Goal: Check status: Check status

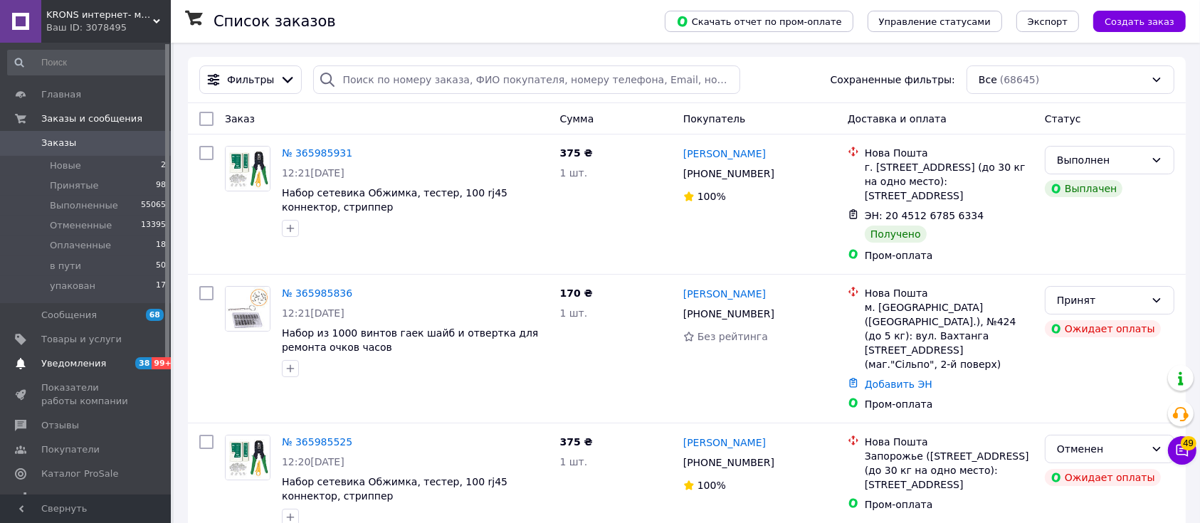
click at [138, 357] on span "38" at bounding box center [143, 363] width 16 height 12
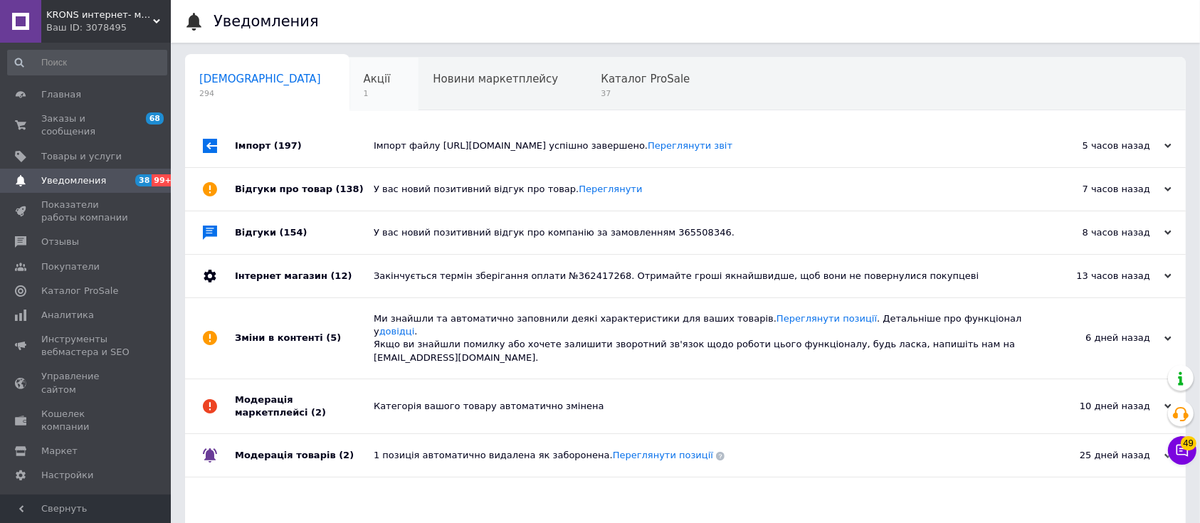
click at [364, 94] on span "1" at bounding box center [377, 93] width 27 height 11
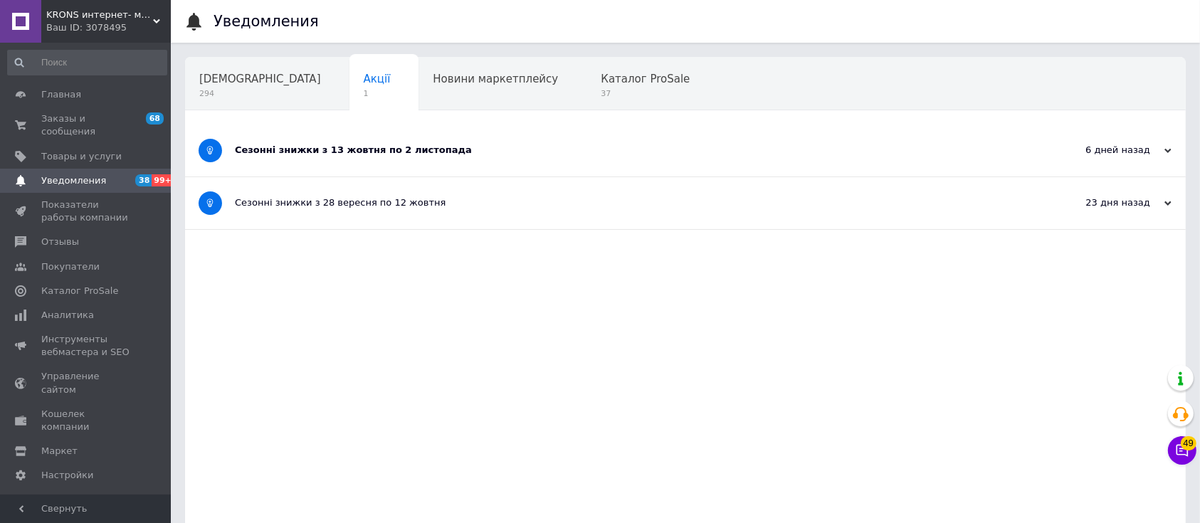
click at [335, 138] on div "Сезонні знижки з 13 жовтня по 2 листопада" at bounding box center [632, 151] width 795 height 52
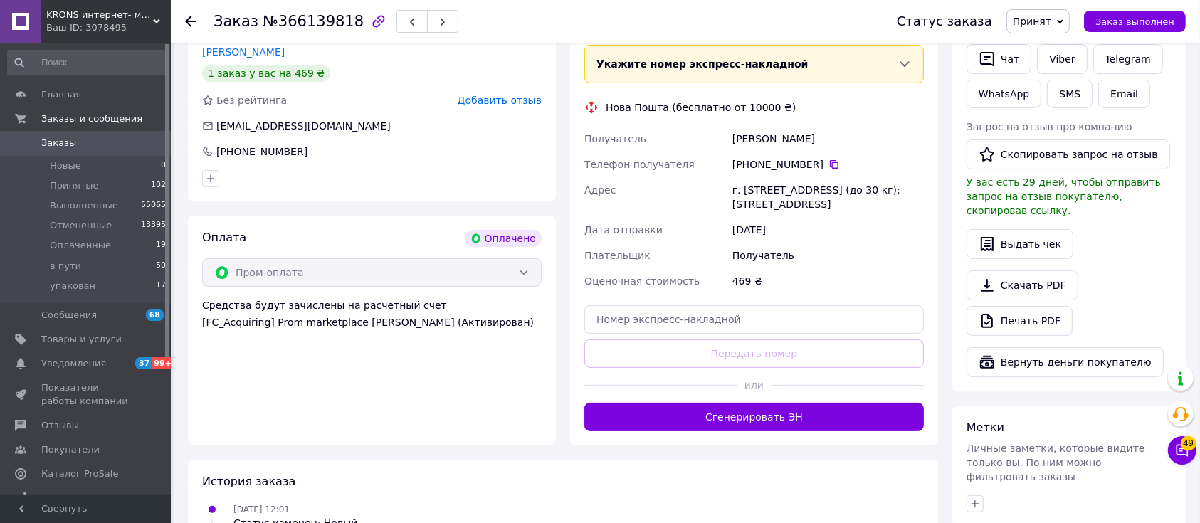
scroll to position [379, 0]
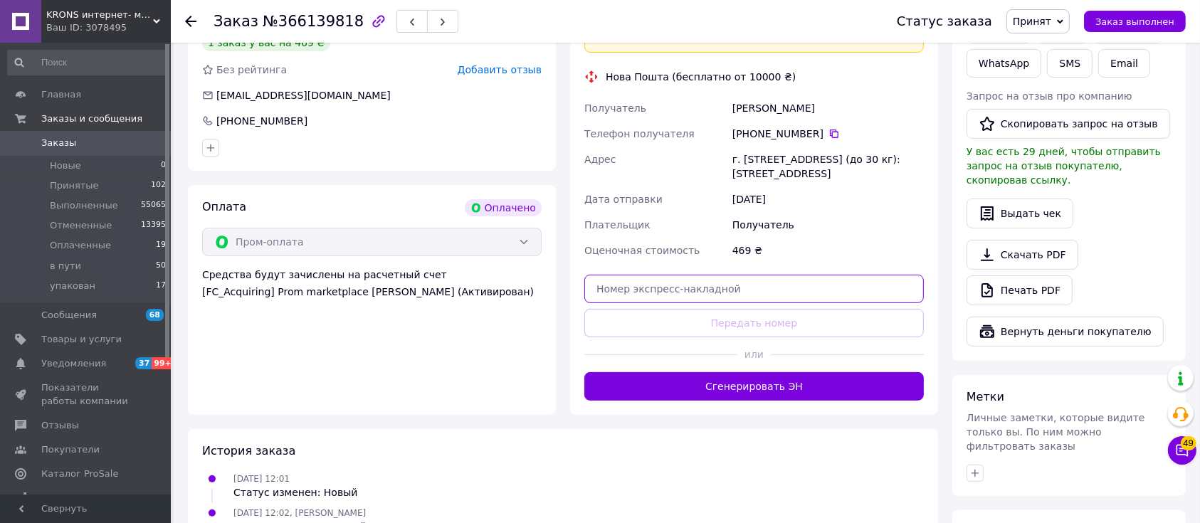
click at [738, 285] on input "text" at bounding box center [755, 289] width 340 height 28
paste input "20451268694666"
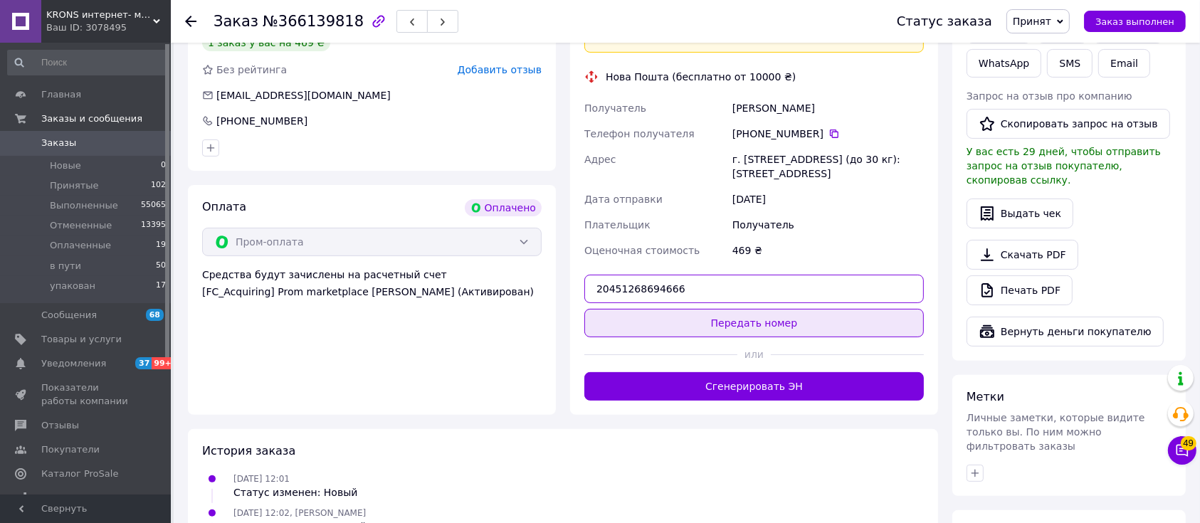
type input "20451268694666"
click at [758, 316] on button "Передать номер" at bounding box center [755, 323] width 340 height 28
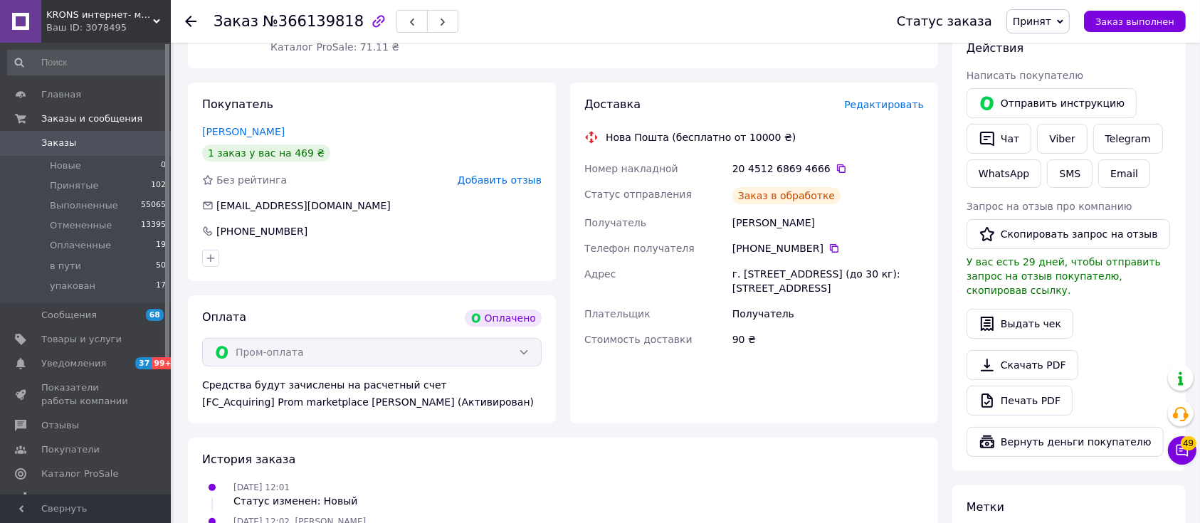
scroll to position [0, 0]
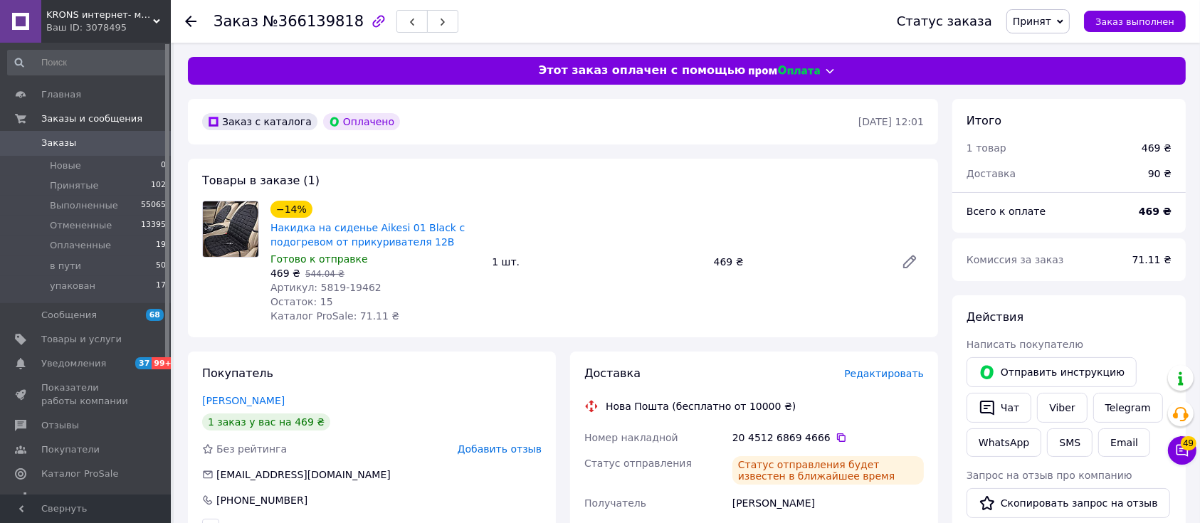
click at [71, 135] on link "Заказы 0" at bounding box center [87, 143] width 174 height 24
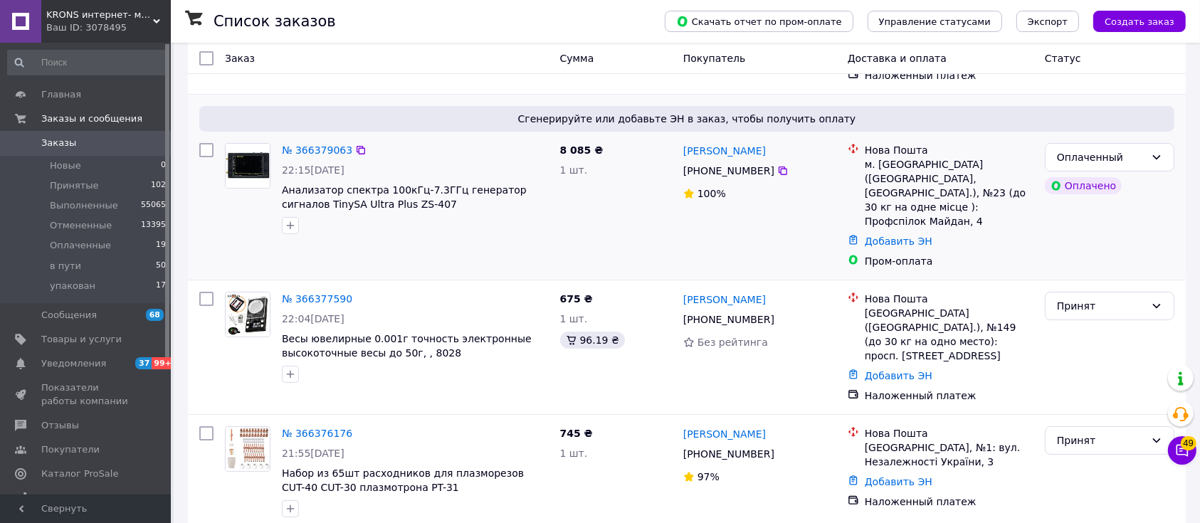
scroll to position [253, 0]
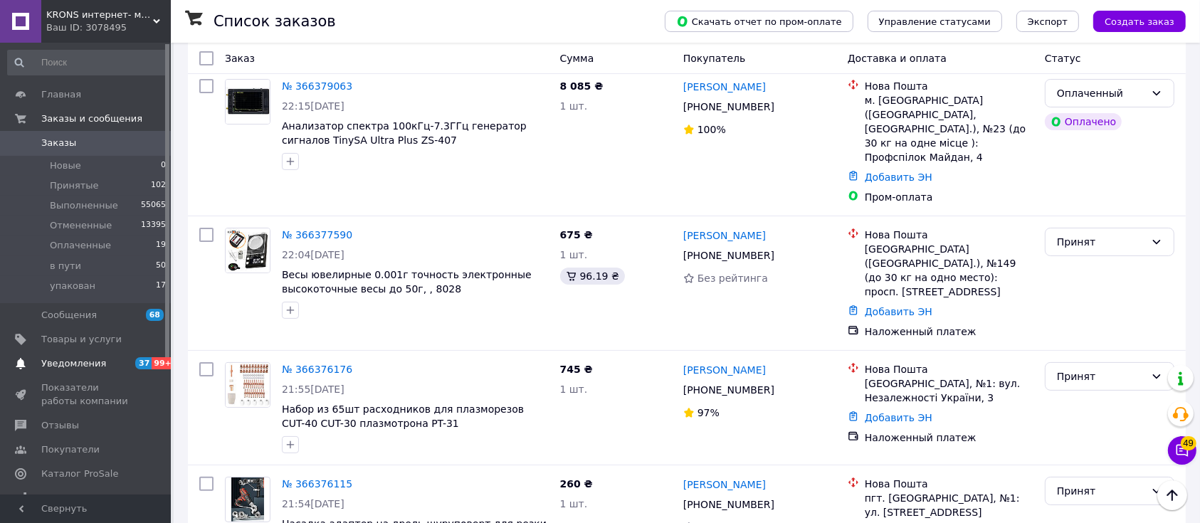
click at [162, 360] on span "99+" at bounding box center [163, 363] width 23 height 12
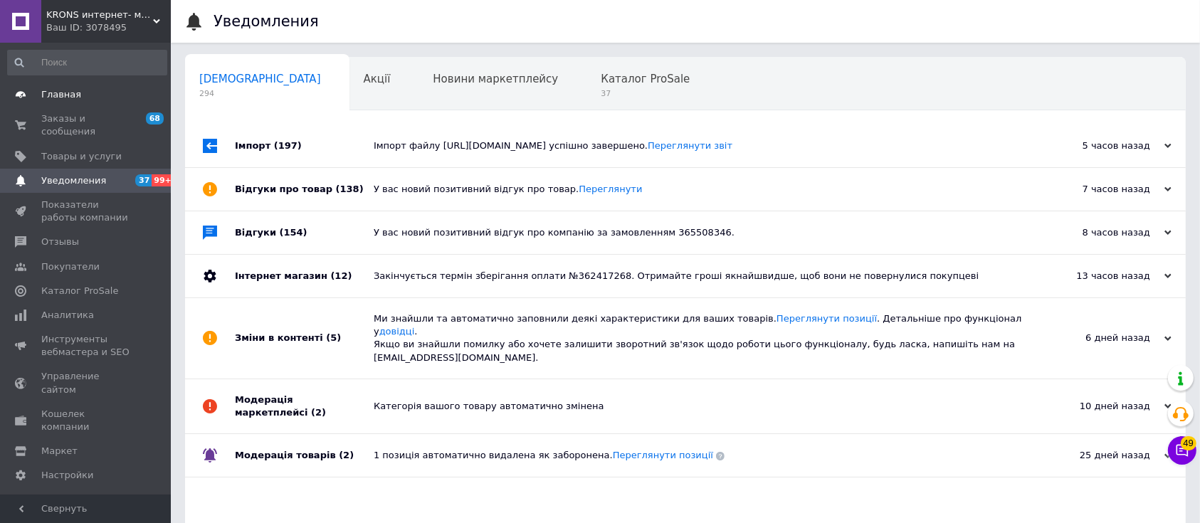
click at [105, 97] on span "Главная" at bounding box center [86, 94] width 90 height 13
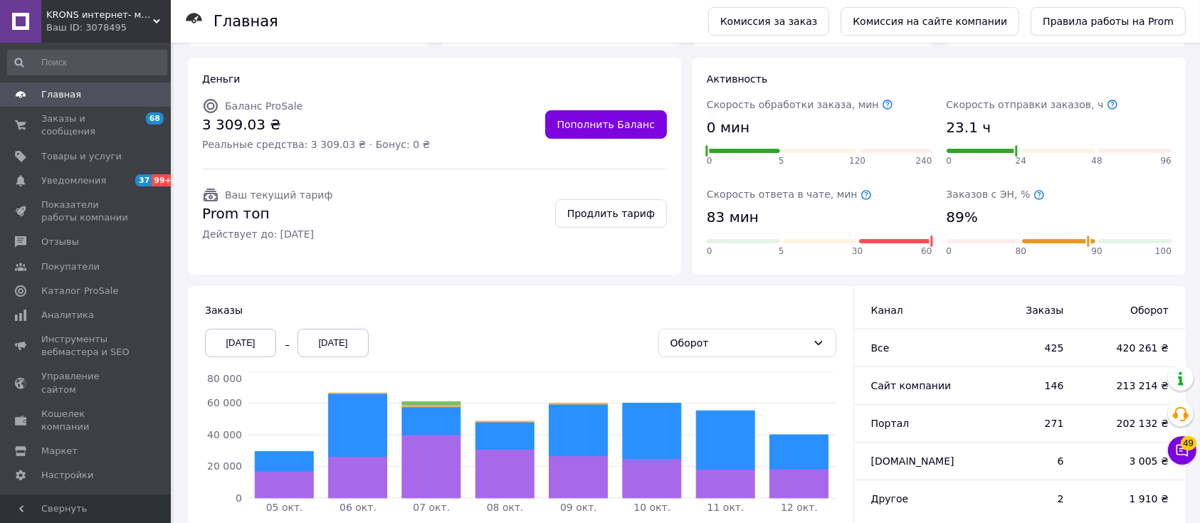
scroll to position [171, 0]
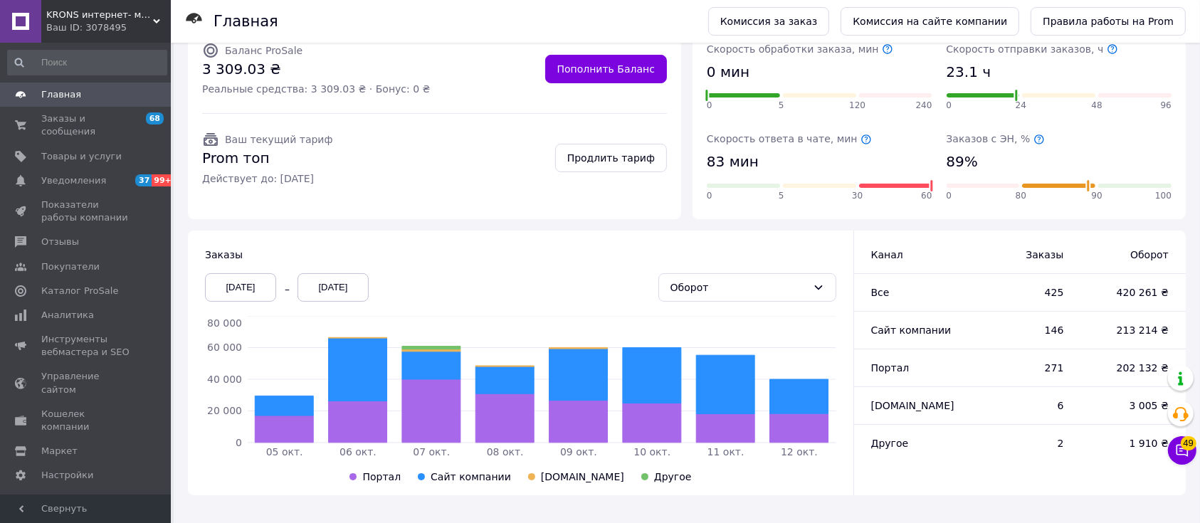
click at [120, 86] on link "Главная" at bounding box center [87, 95] width 174 height 24
